Goal: Task Accomplishment & Management: Use online tool/utility

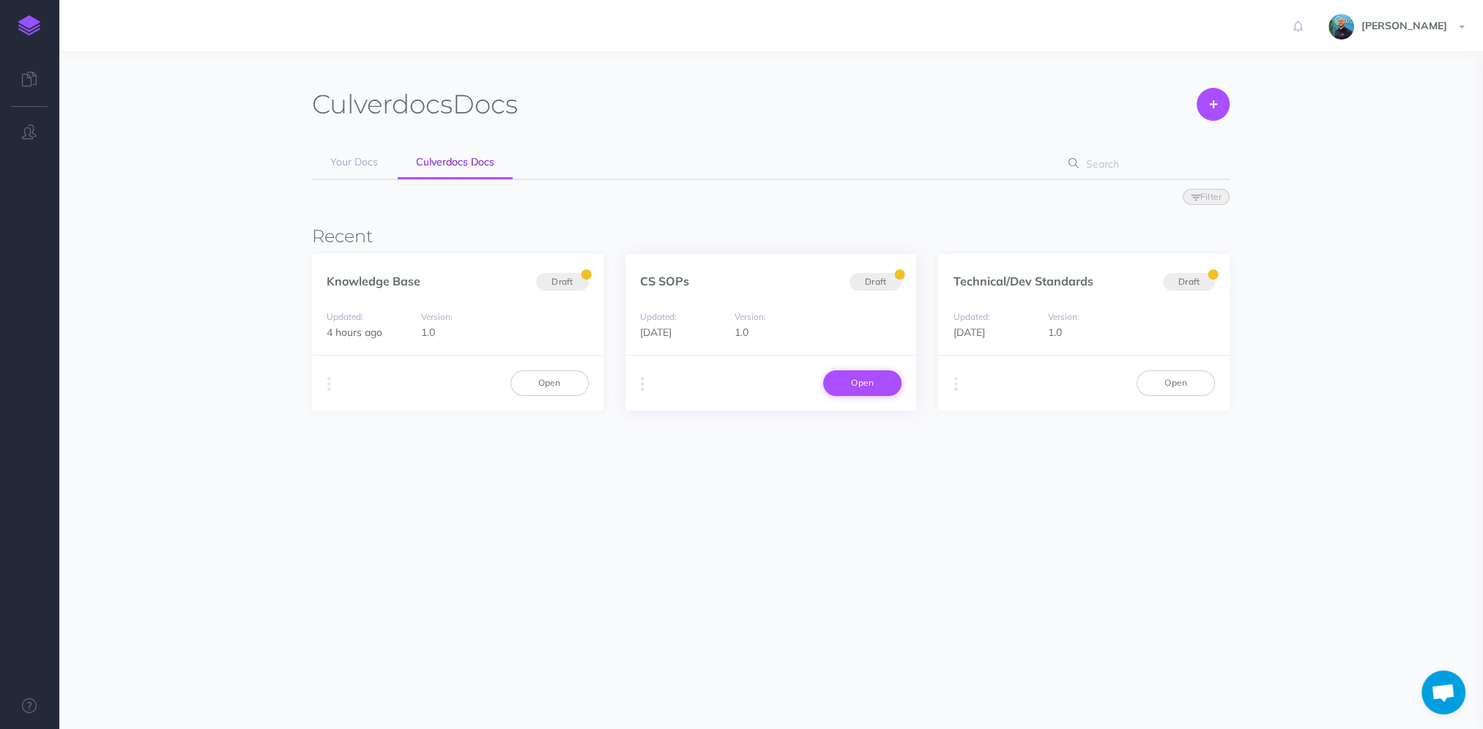
click at [860, 387] on link "Open" at bounding box center [862, 383] width 78 height 25
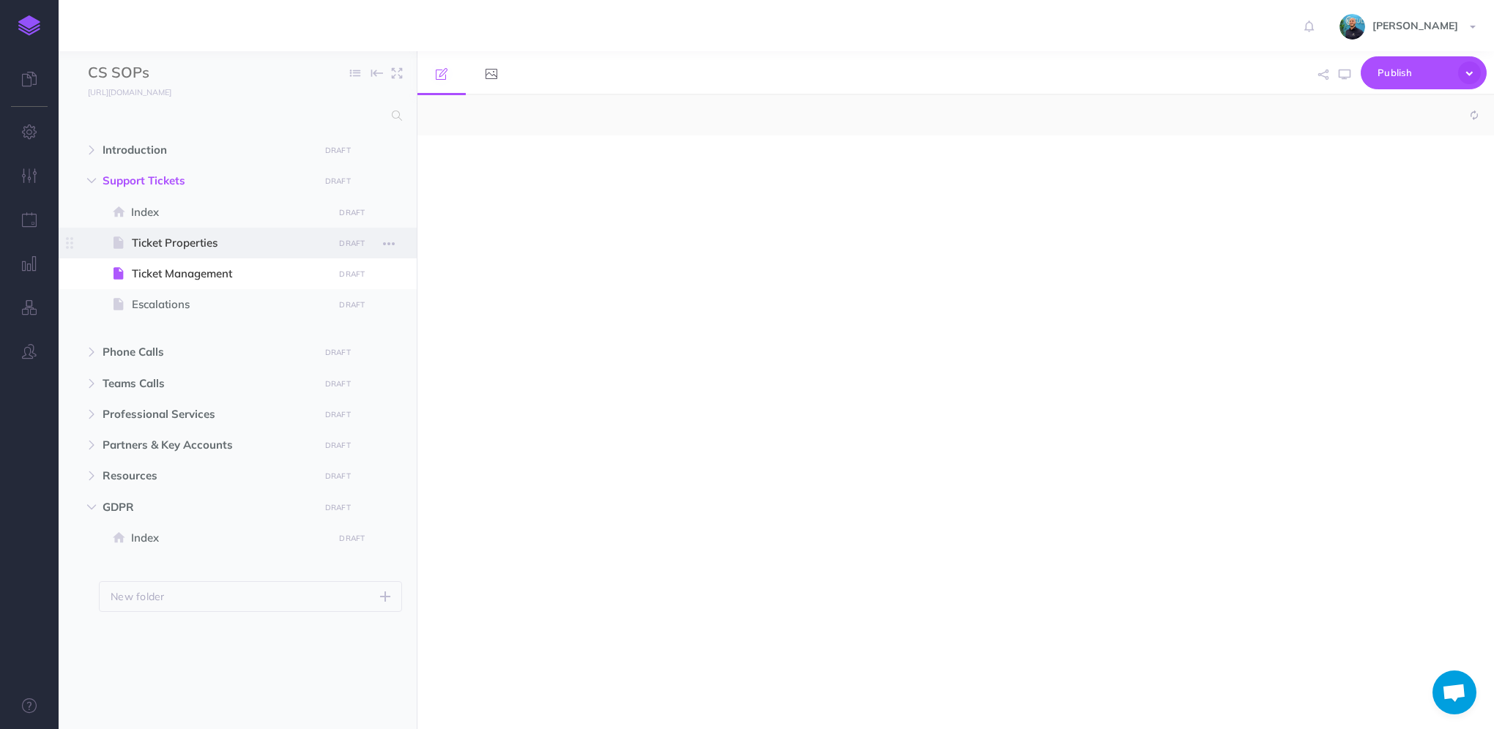
select select "null"
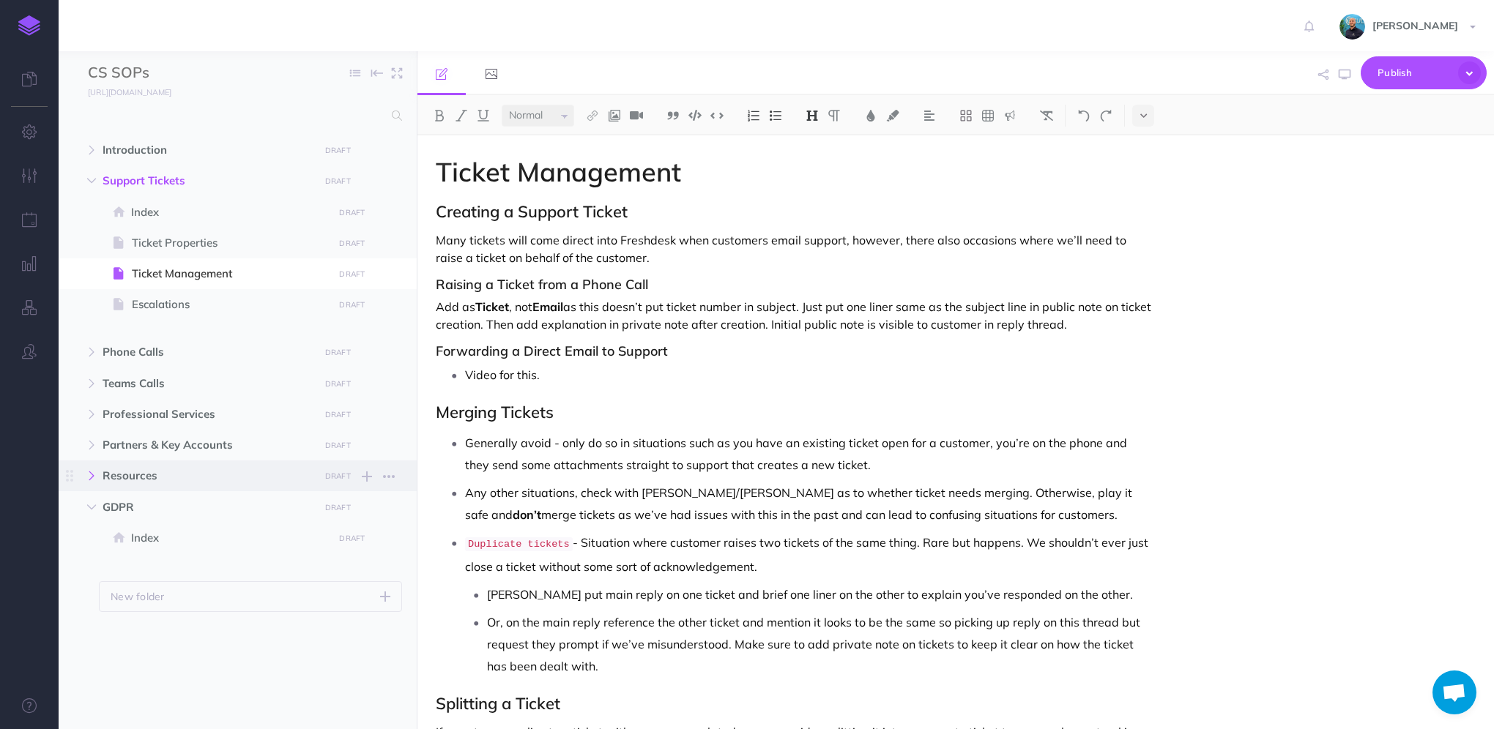
click at [97, 476] on button "button" at bounding box center [91, 476] width 26 height 18
click at [150, 497] on span at bounding box center [238, 506] width 358 height 31
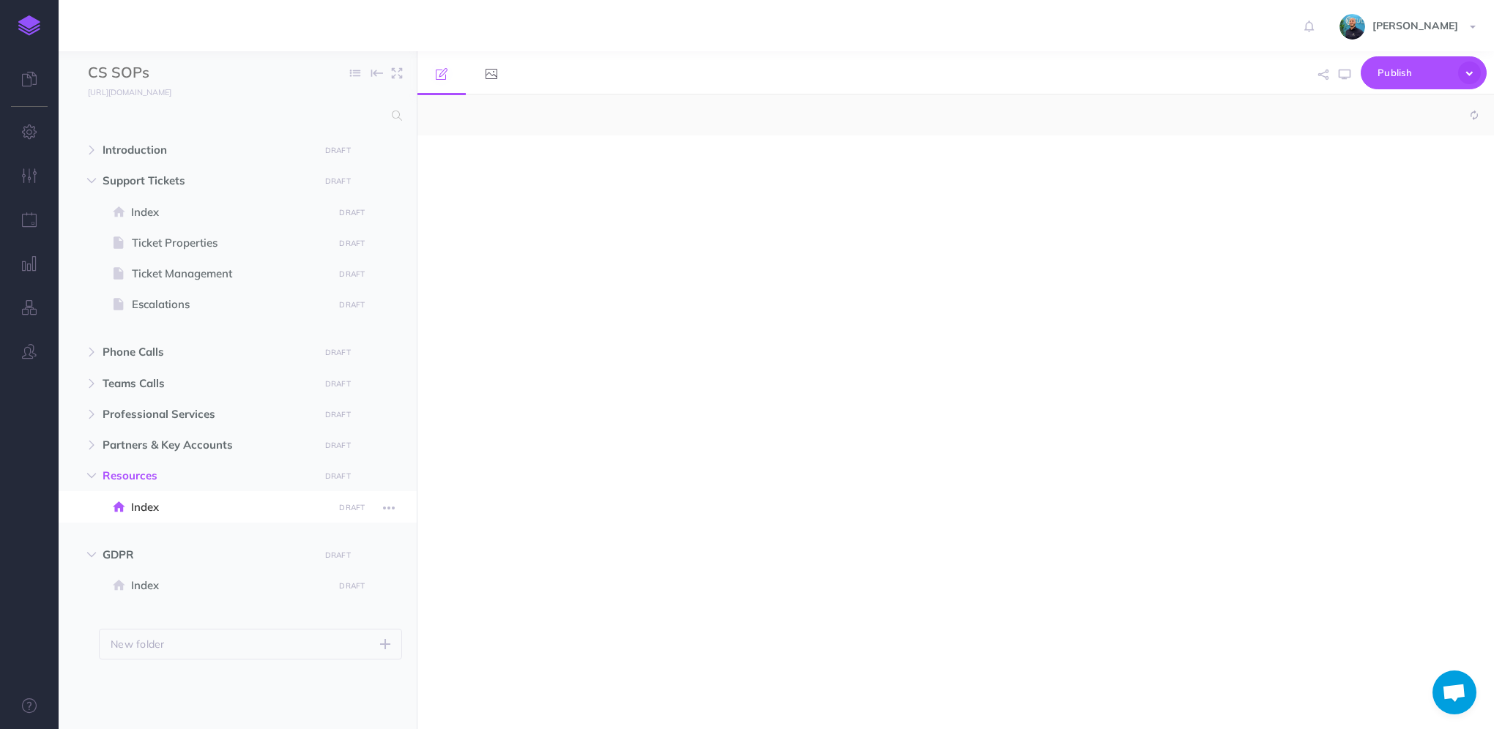
select select "null"
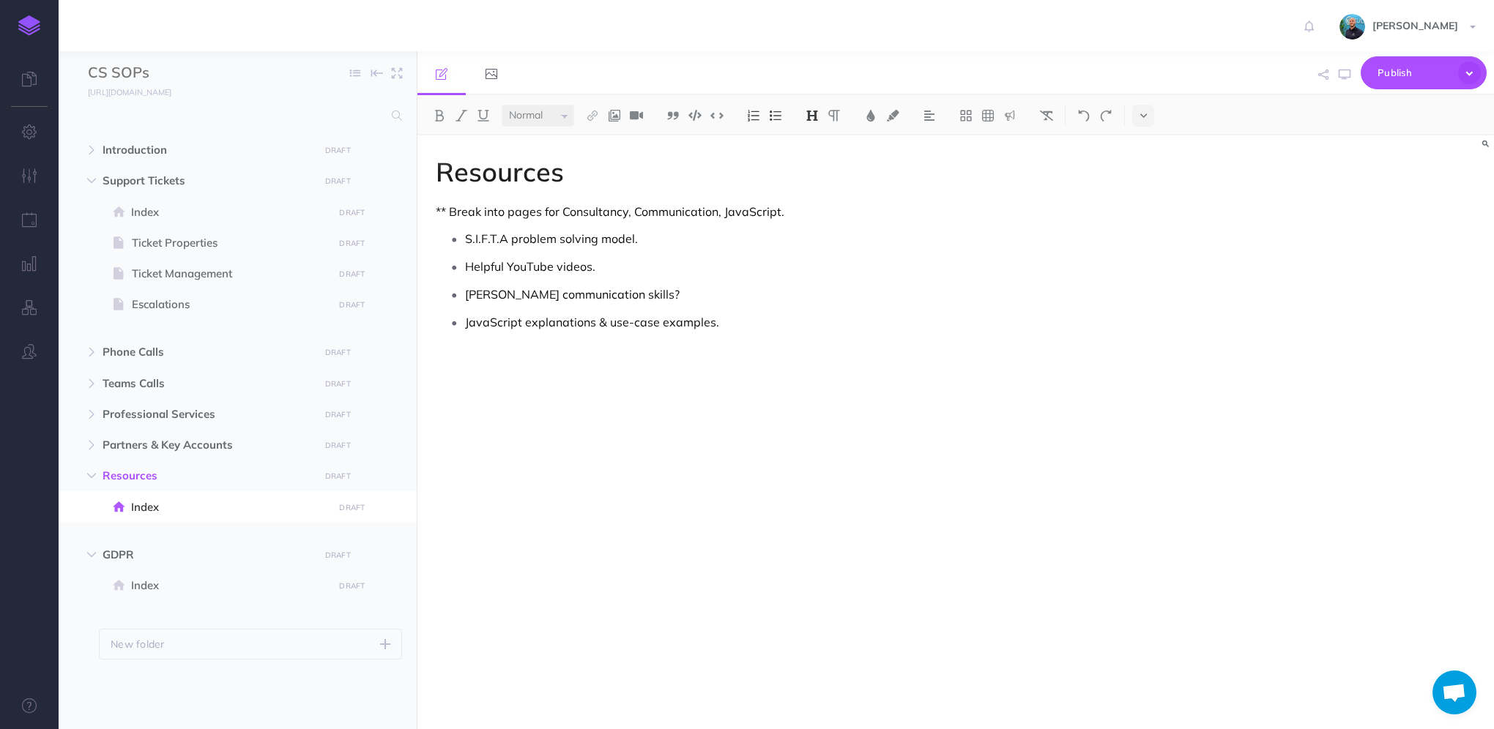
click at [832, 323] on p "JavaScript explanations & use-case examples." at bounding box center [809, 322] width 688 height 22
click at [1342, 78] on icon "button" at bounding box center [1345, 75] width 12 height 12
click at [790, 384] on ul "S.I.F.T.A problem solving model. Helpful YouTube videos. Vinh communication ski…" at bounding box center [798, 308] width 710 height 161
click at [794, 361] on p "Account Cancellation Request - https://form.culverdocs.co.uk/?t=nv2&wfid=efb4f5…" at bounding box center [809, 350] width 688 height 22
drag, startPoint x: 795, startPoint y: 374, endPoint x: 636, endPoint y: 349, distance: 160.9
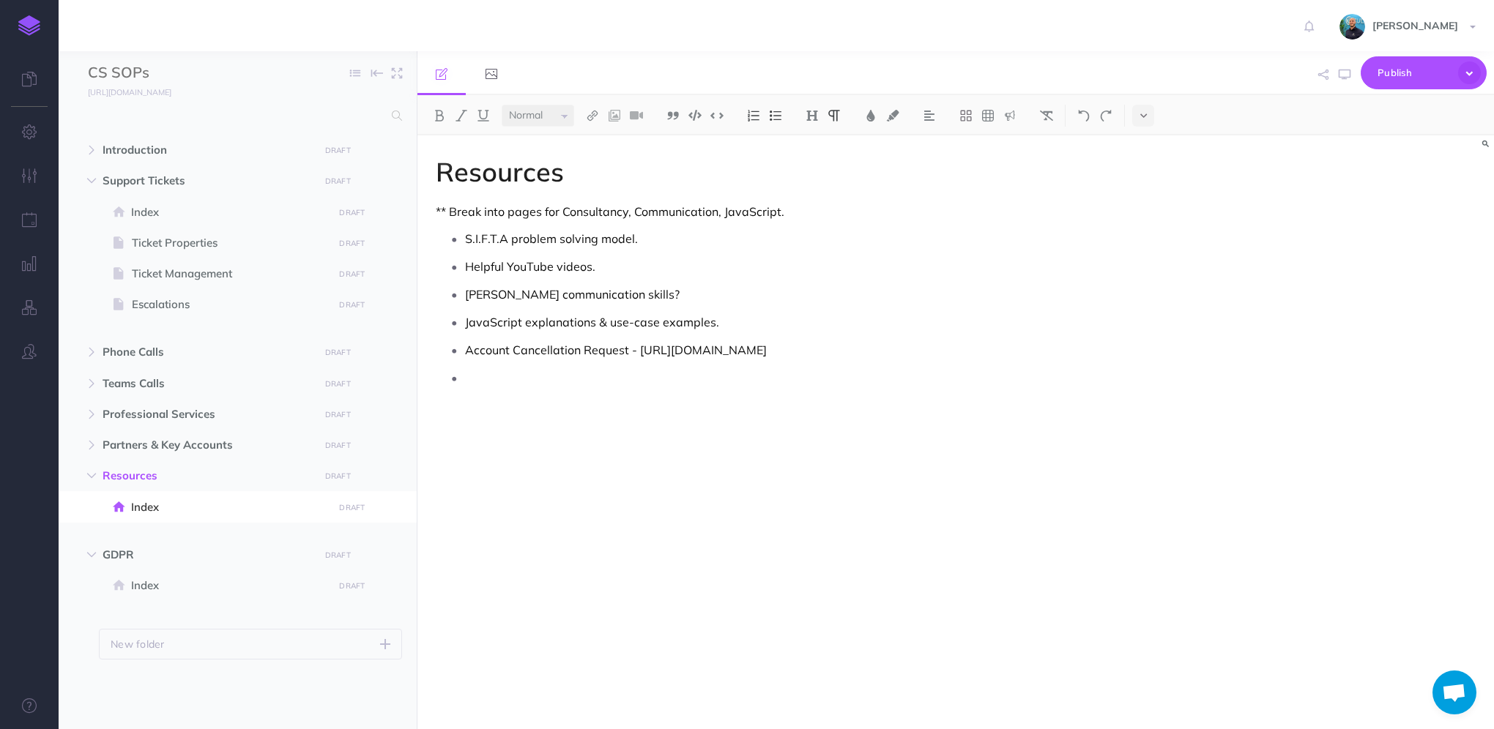
click at [636, 349] on p "Account Cancellation Request - https://form.culverdocs.co.uk/?t=nv2&wfid=efb4f5…" at bounding box center [809, 350] width 688 height 22
click at [595, 116] on img at bounding box center [592, 116] width 13 height 12
click at [594, 140] on icon at bounding box center [593, 141] width 12 height 10
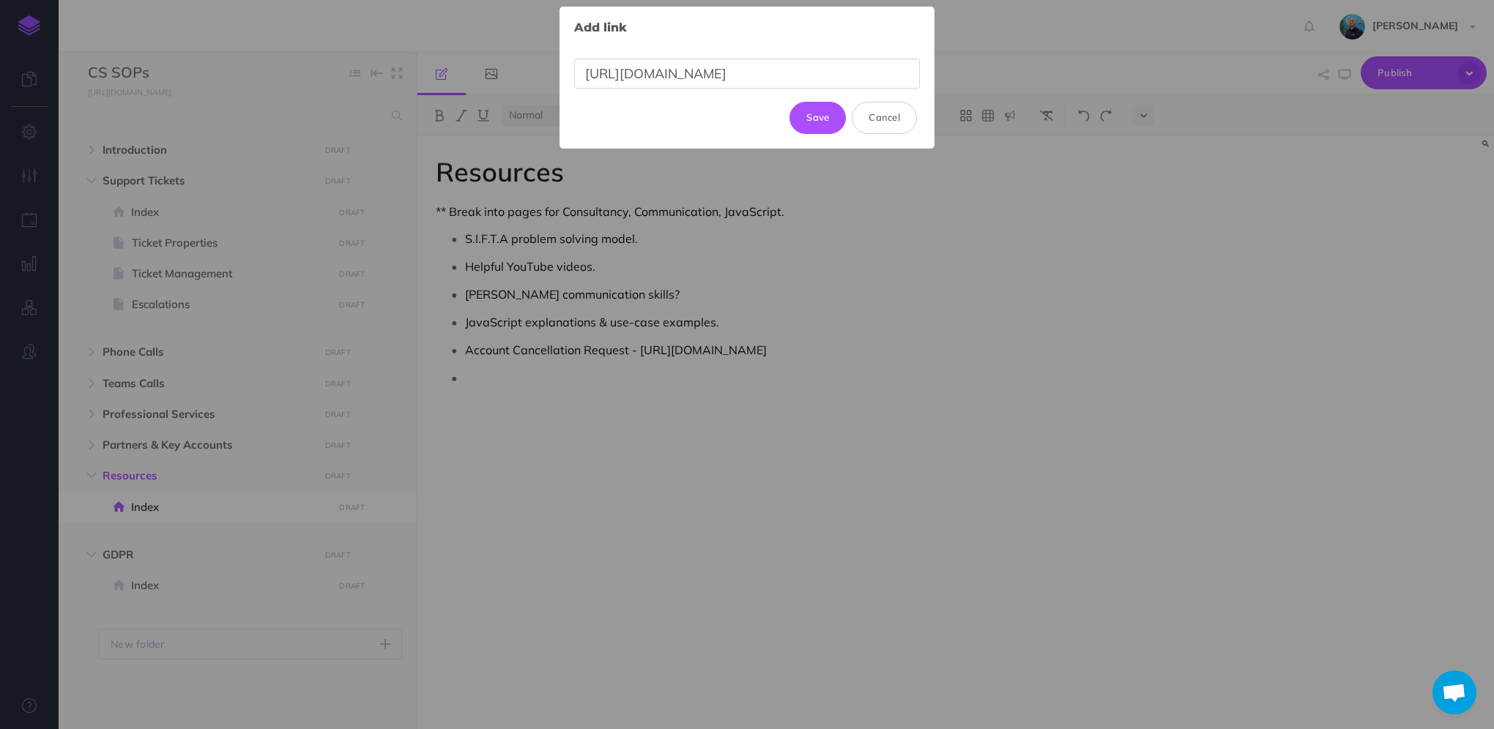
scroll to position [0, 466]
type input "https://form.culverdocs.co.uk/?t=nv2&wfid=efb4f503-a6b0-45bf-8496-f9b10fe92abb&…"
click at [817, 100] on button "Update" at bounding box center [812, 110] width 69 height 32
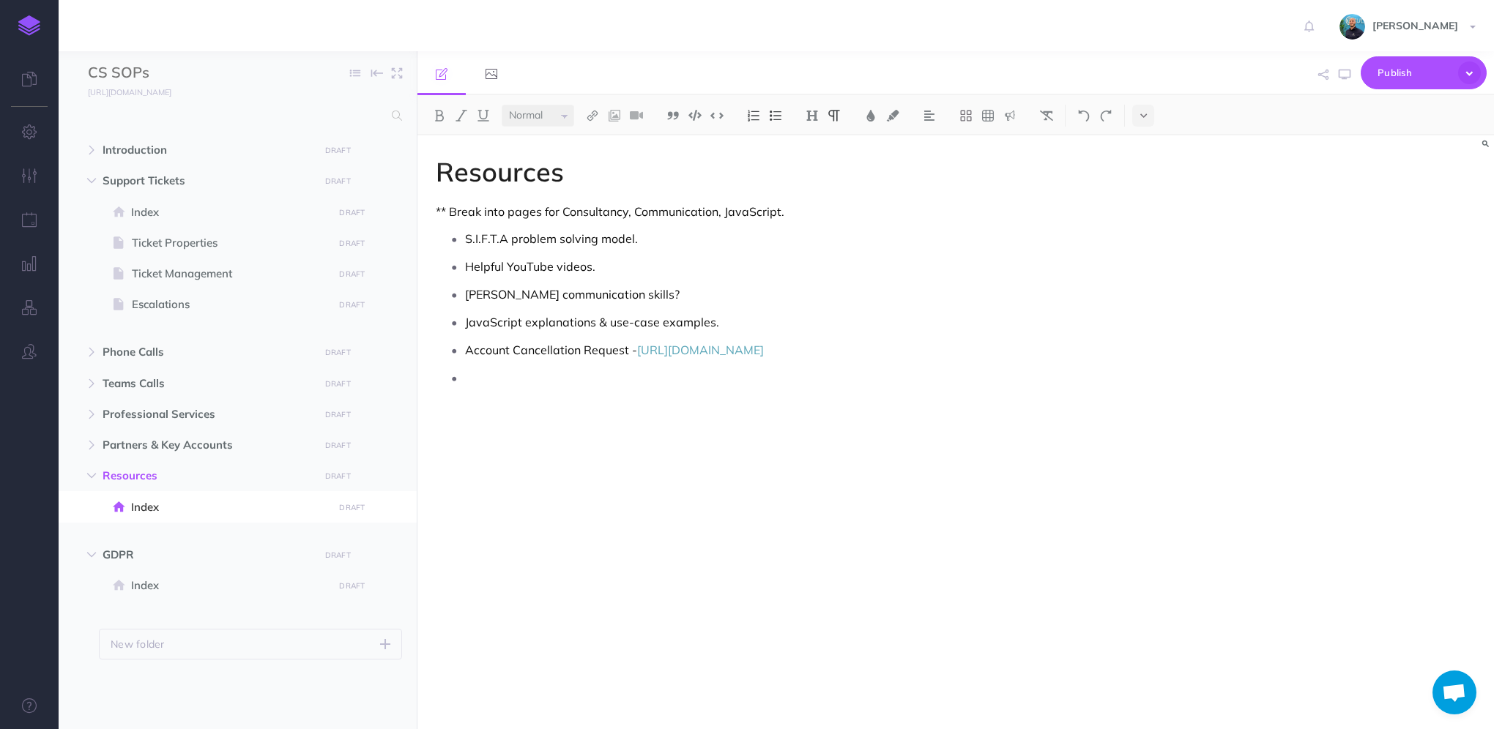
click at [727, 361] on p "Account Cancellation Request - https://form.culverdocs.co.uk/?t=nv2&wfid=efb4f5…" at bounding box center [809, 350] width 688 height 22
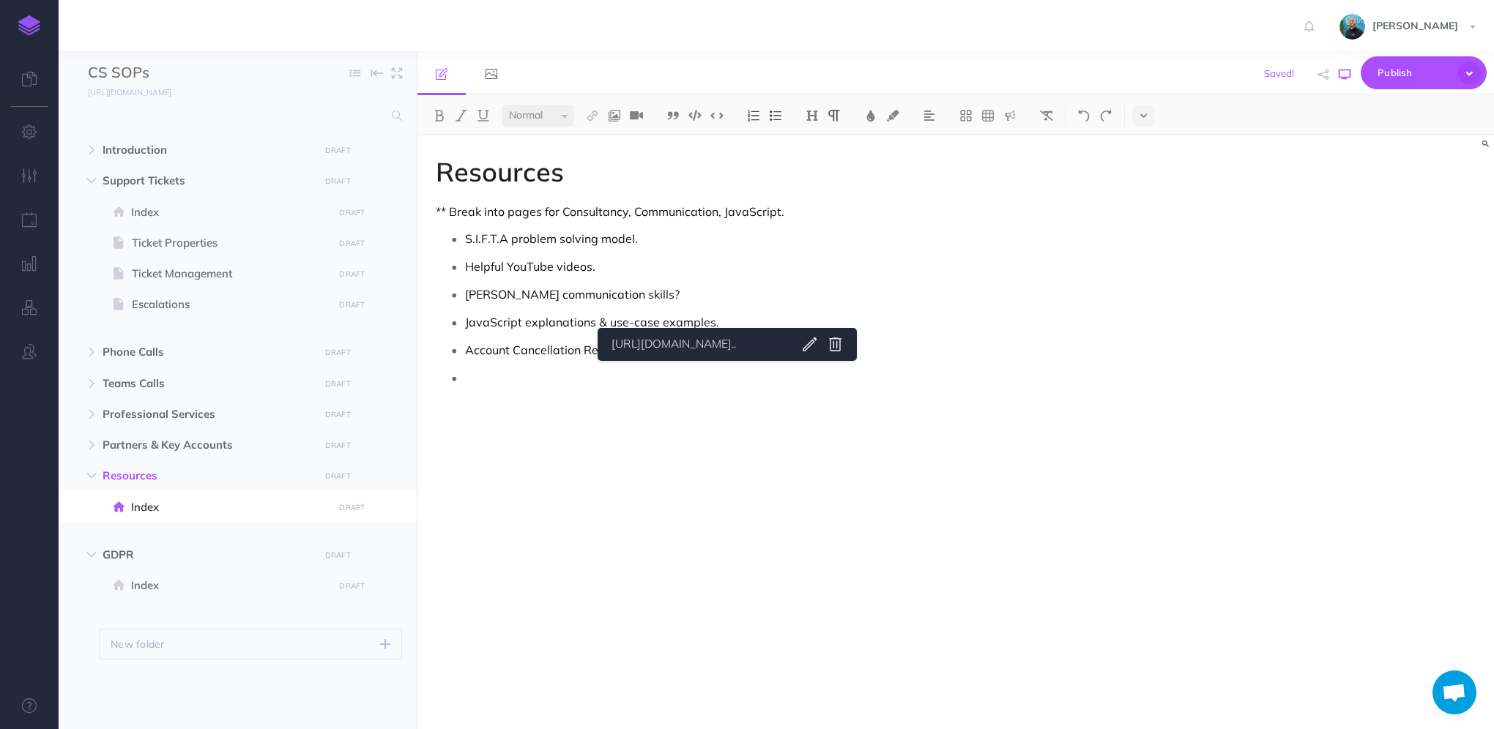
click at [1346, 83] on button "button" at bounding box center [1344, 74] width 19 height 42
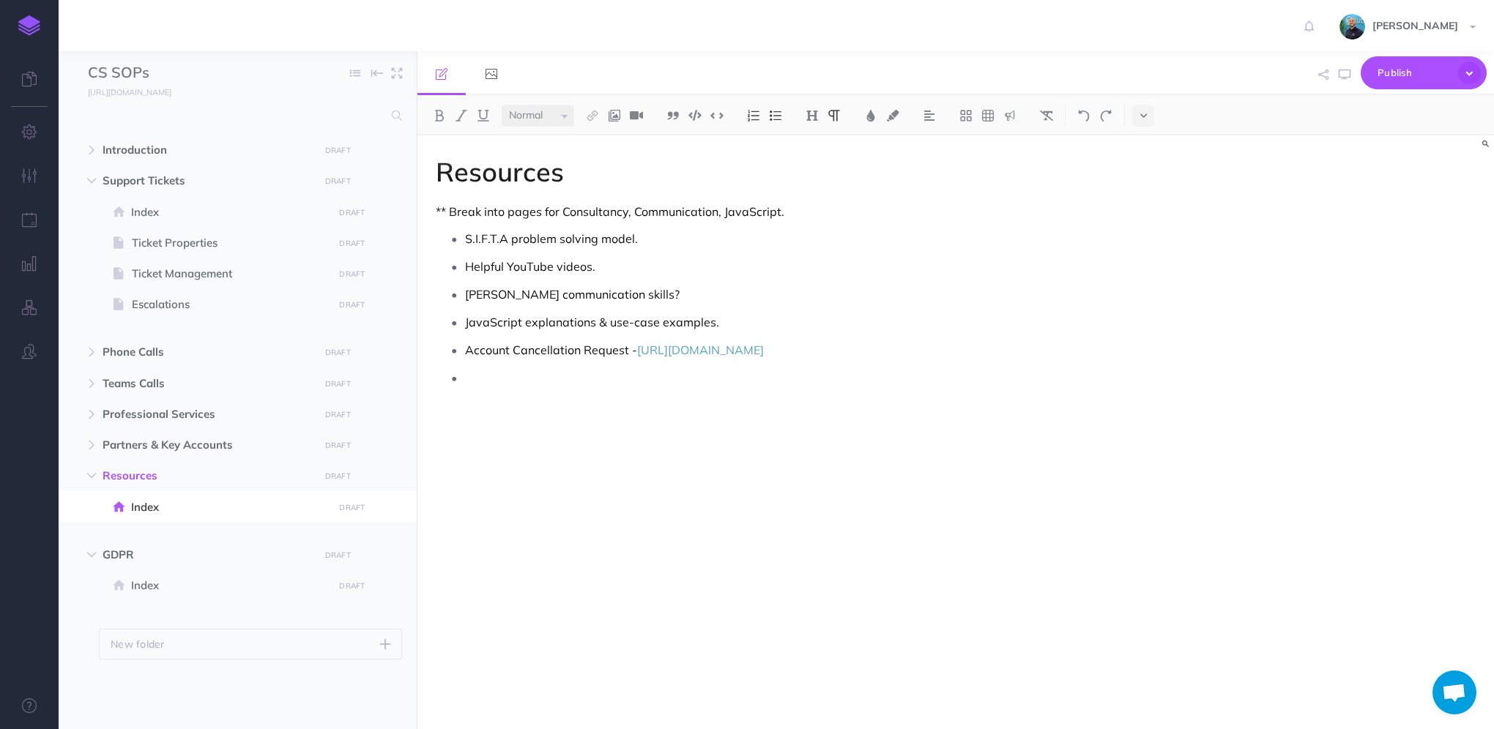
click at [29, 26] on img at bounding box center [29, 25] width 22 height 21
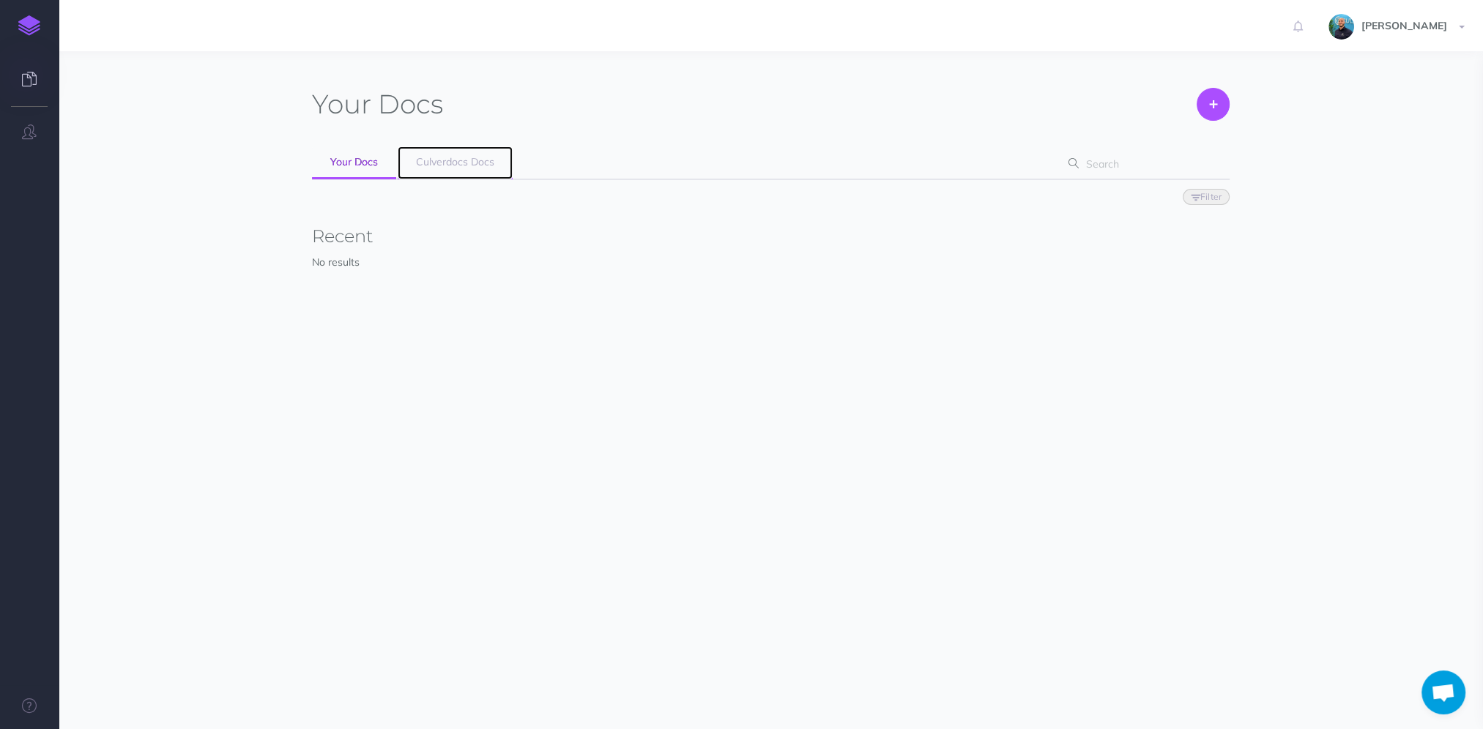
click at [439, 163] on span "Culverdocs Docs" at bounding box center [455, 161] width 78 height 13
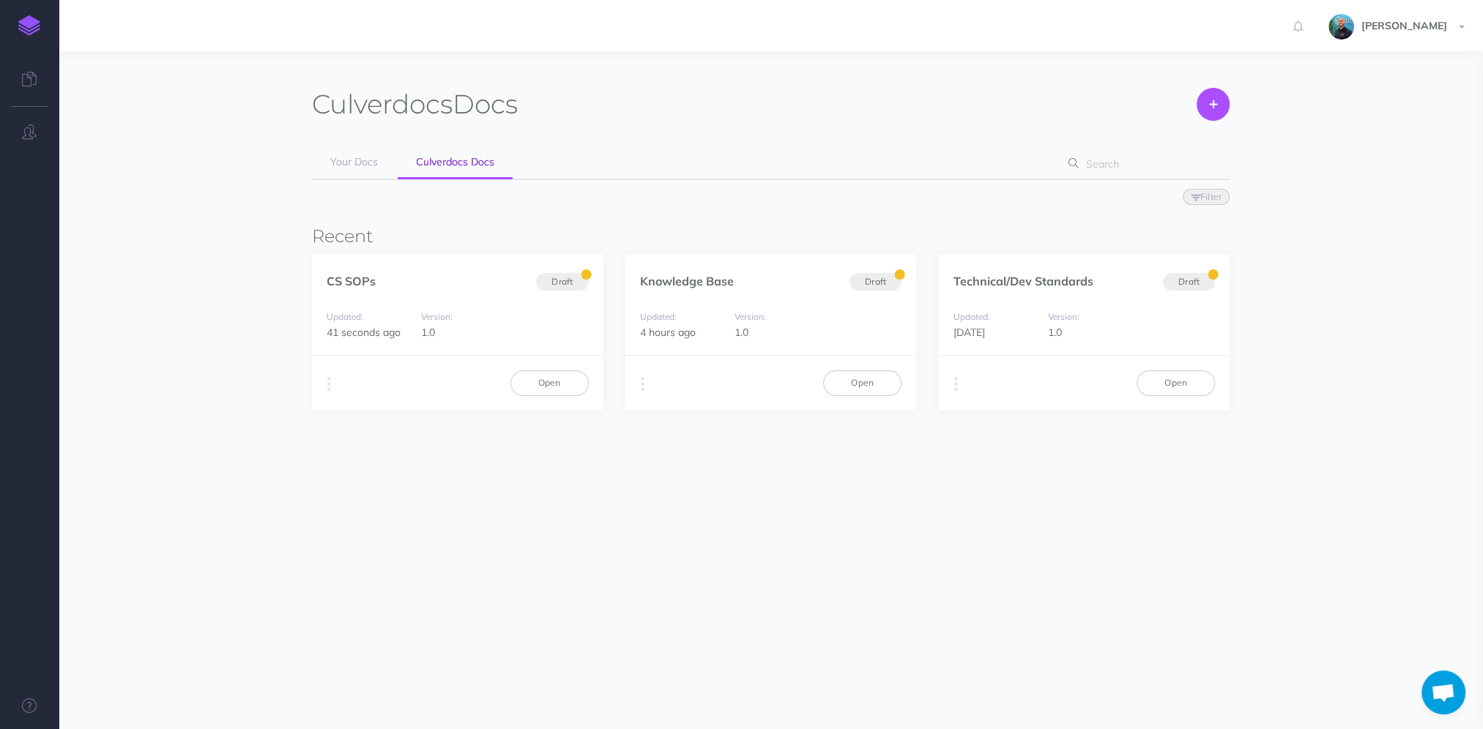
click at [889, 542] on section "Culverdocs Docs Create Your Docs Culverdocs Docs Filter Status Published Drafts…" at bounding box center [771, 350] width 1424 height 598
